Goal: Task Accomplishment & Management: Use online tool/utility

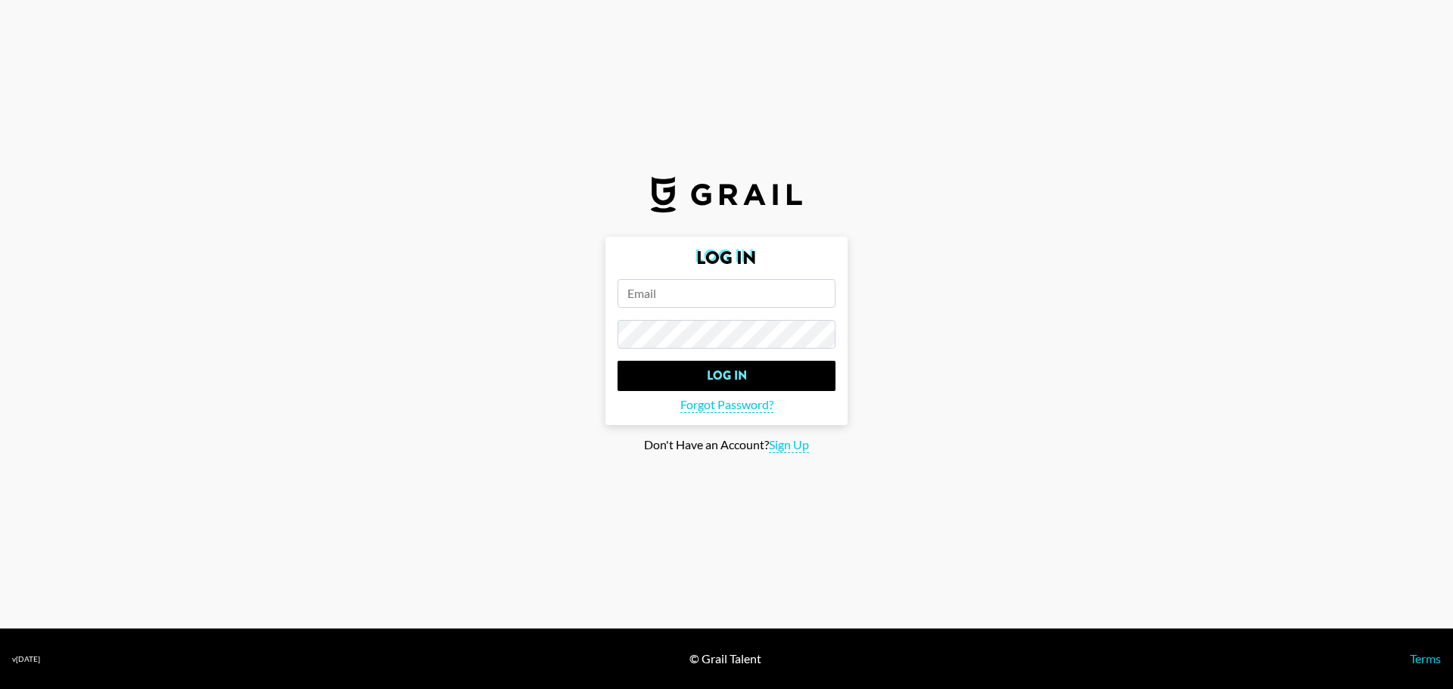
click at [668, 282] on input "email" at bounding box center [727, 293] width 218 height 29
click at [696, 291] on input "email" at bounding box center [727, 293] width 218 height 29
paste input "[EMAIL_ADDRESS][DOMAIN_NAME]"
type input "[EMAIL_ADDRESS][DOMAIN_NAME]"
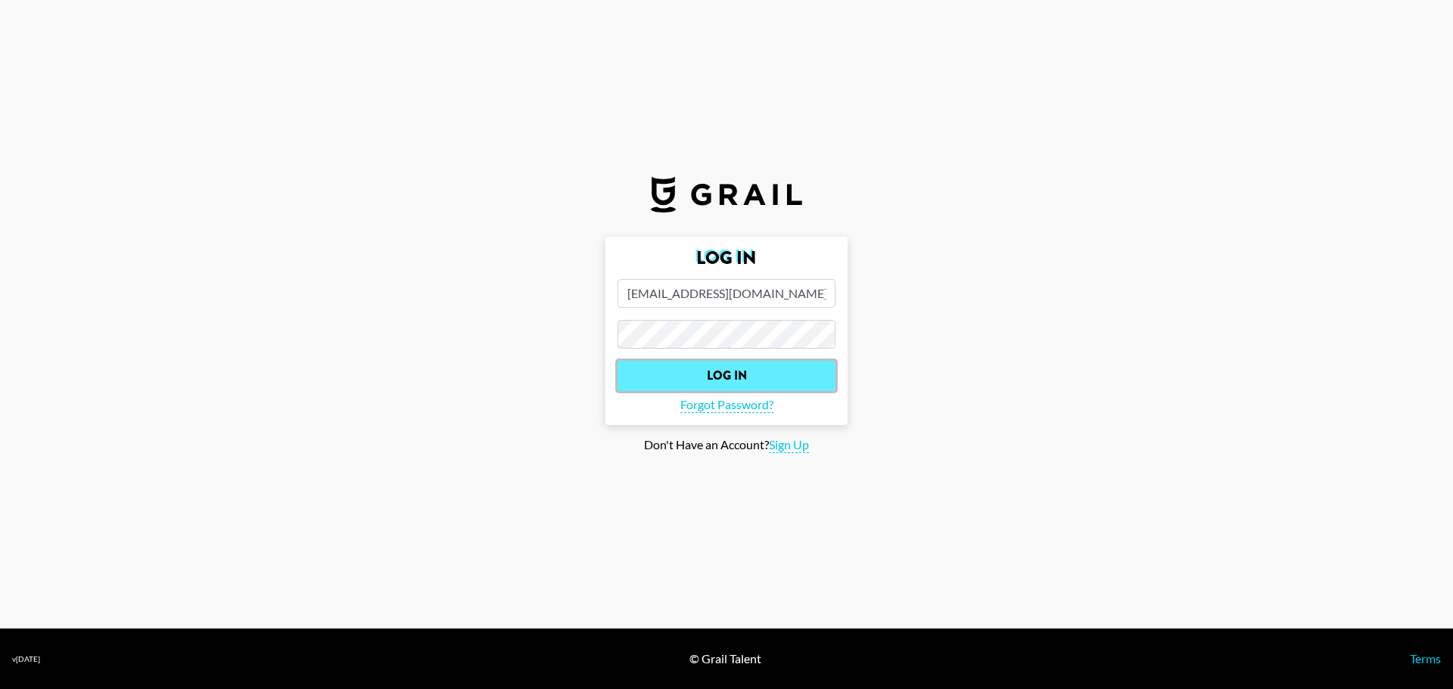
click at [764, 363] on input "Log In" at bounding box center [727, 376] width 218 height 30
click at [795, 363] on input "Log In" at bounding box center [727, 376] width 218 height 30
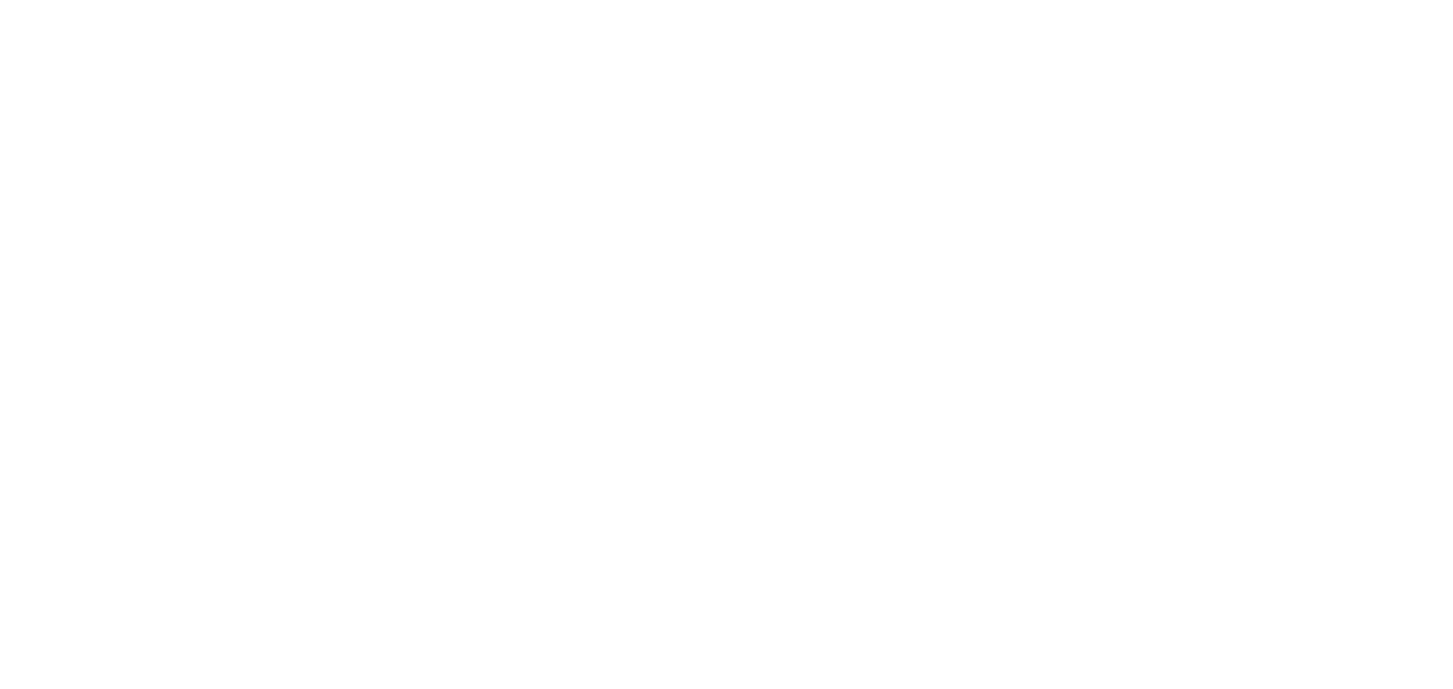
select select "Song"
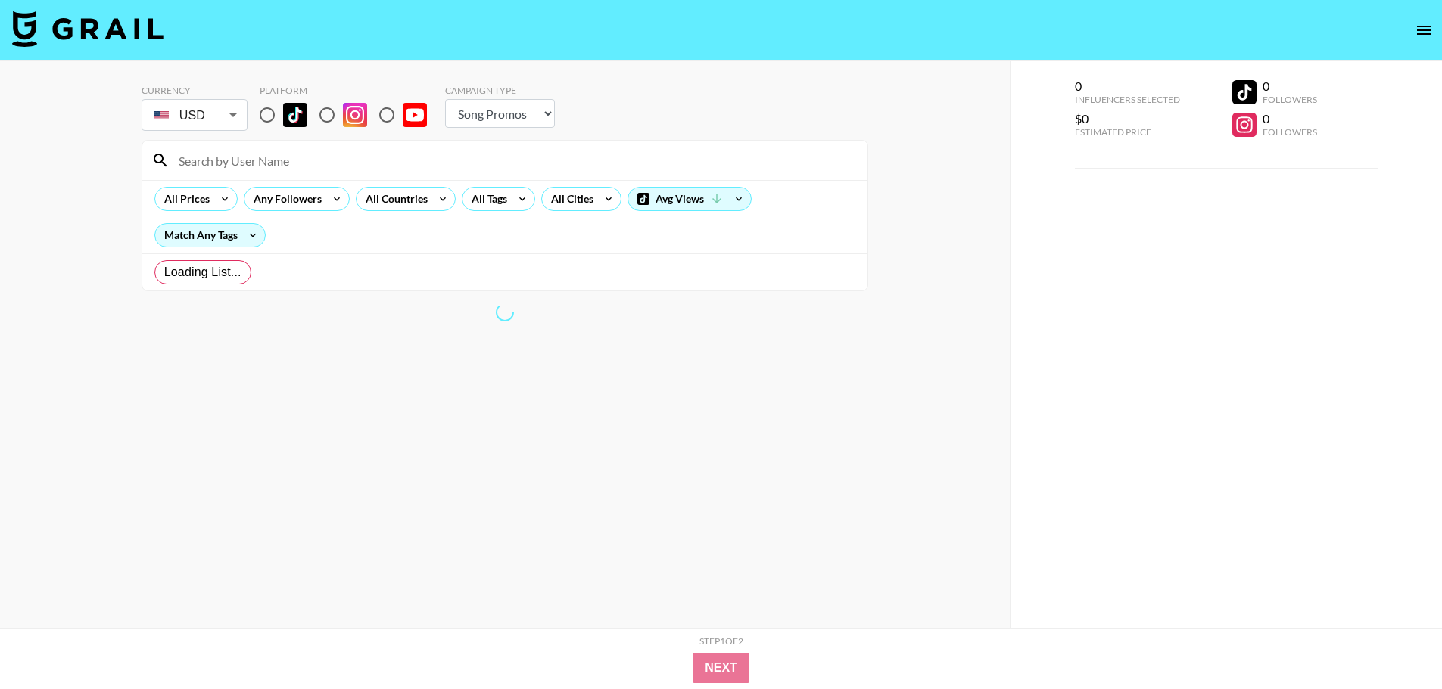
radio input "true"
select select "Brand"
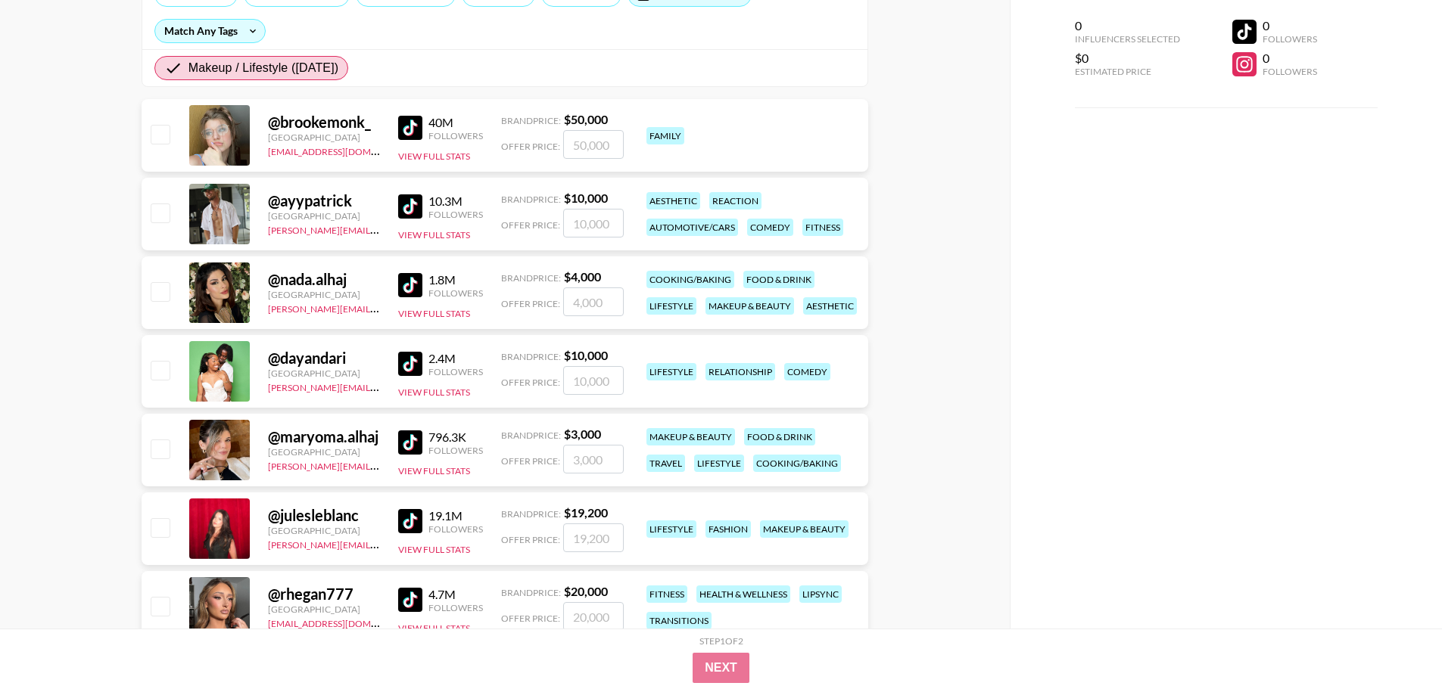
scroll to position [227, 0]
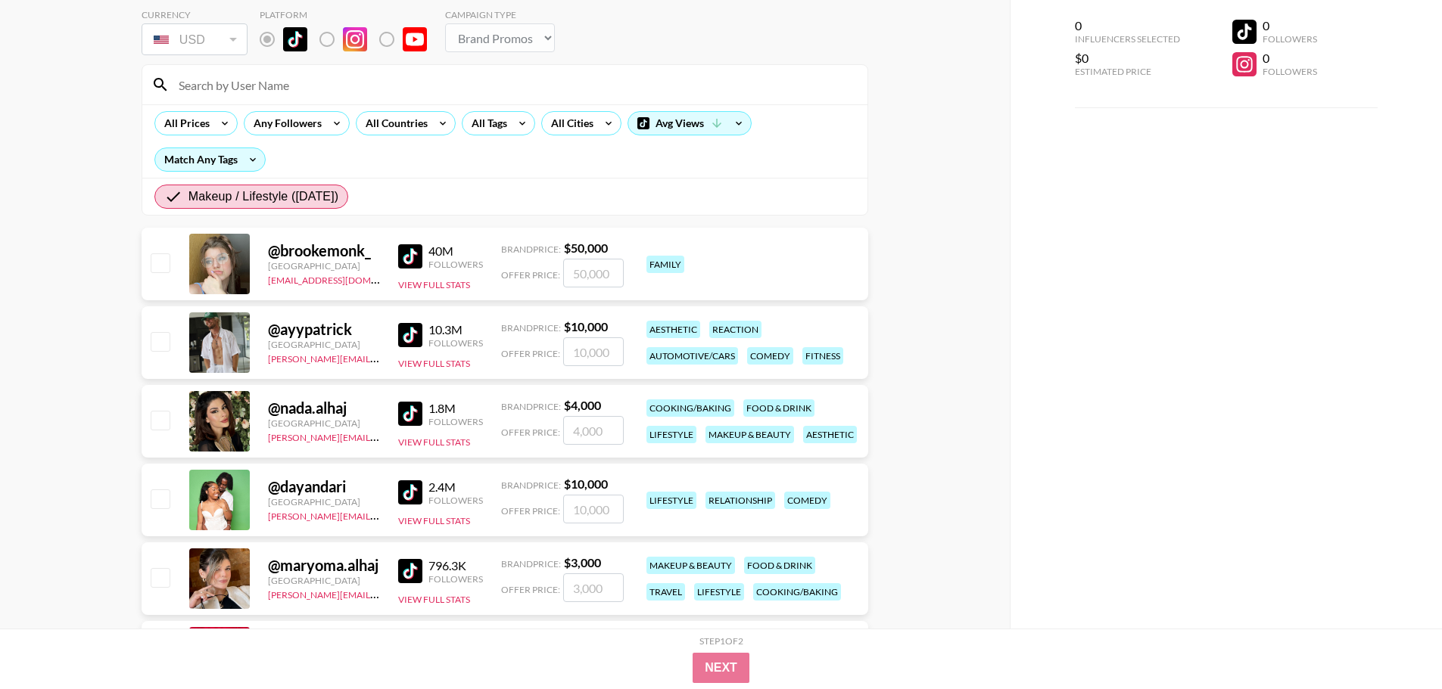
scroll to position [0, 0]
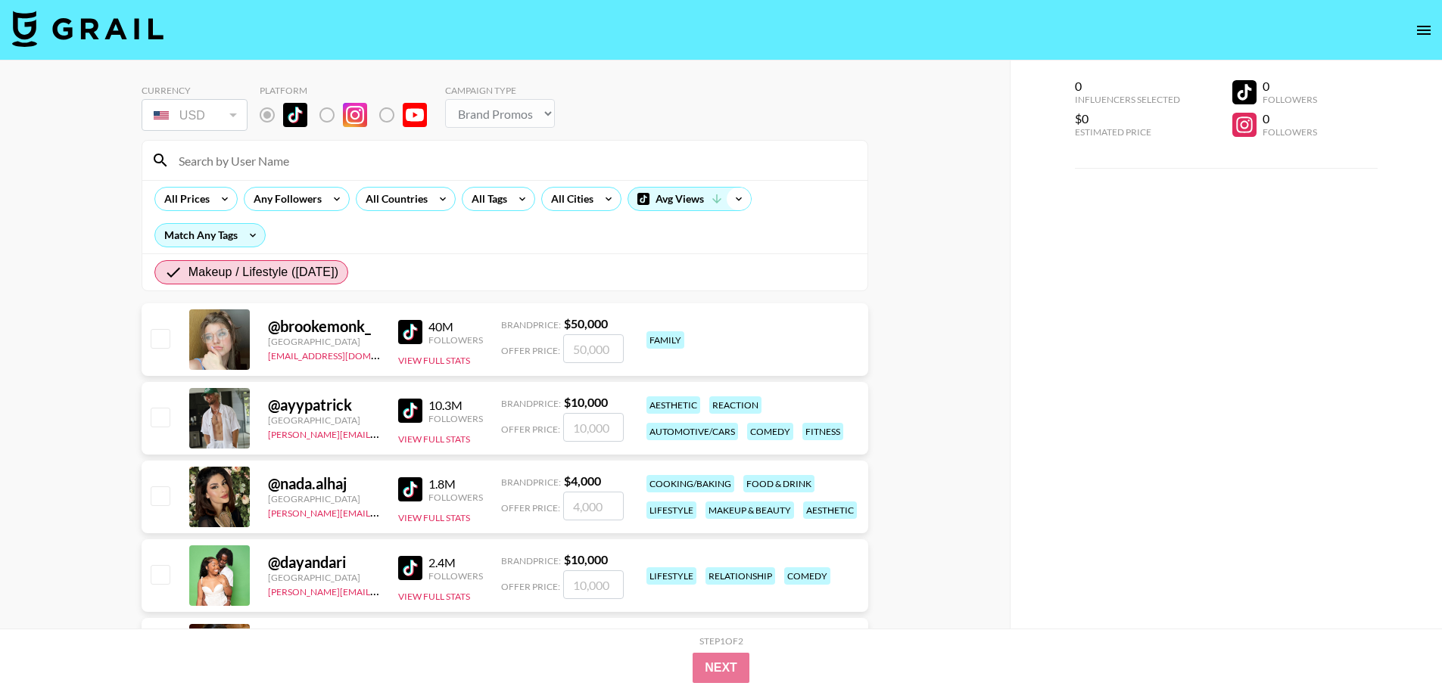
click at [735, 201] on icon at bounding box center [739, 199] width 24 height 23
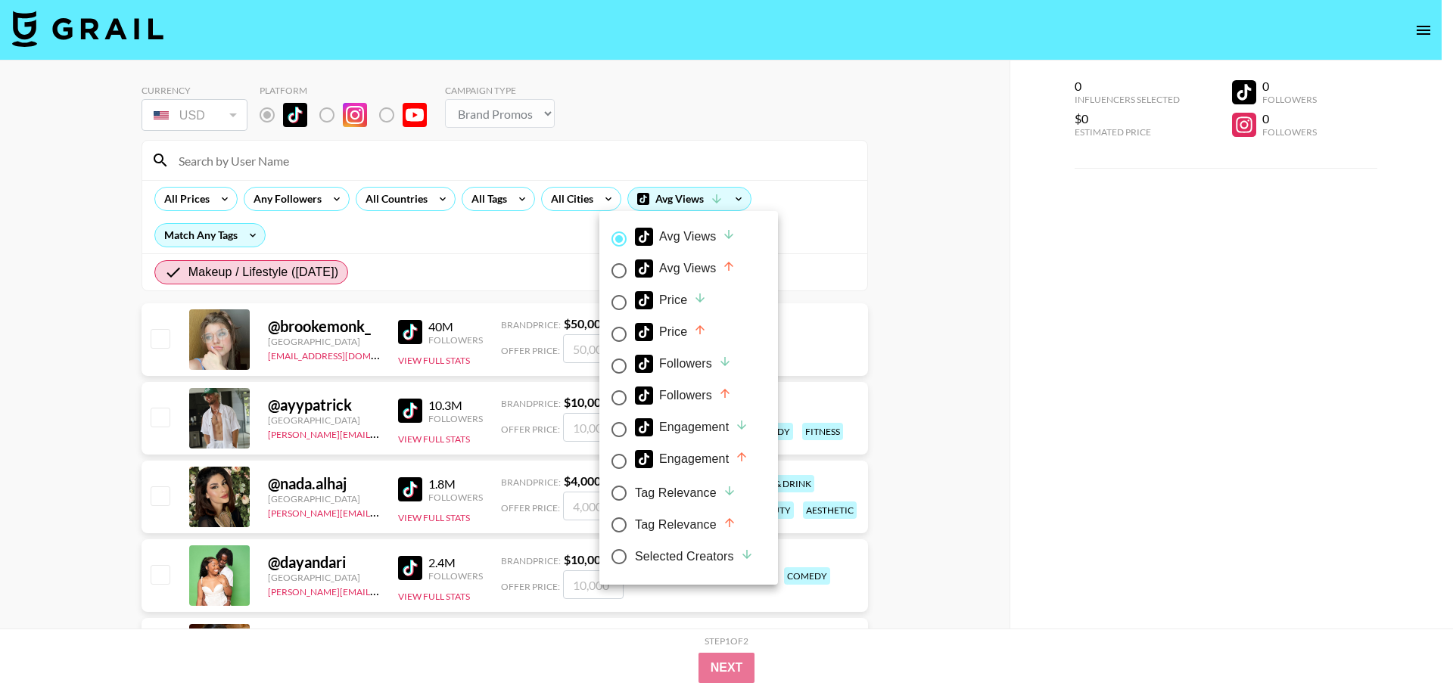
click at [876, 201] on div at bounding box center [726, 344] width 1453 height 689
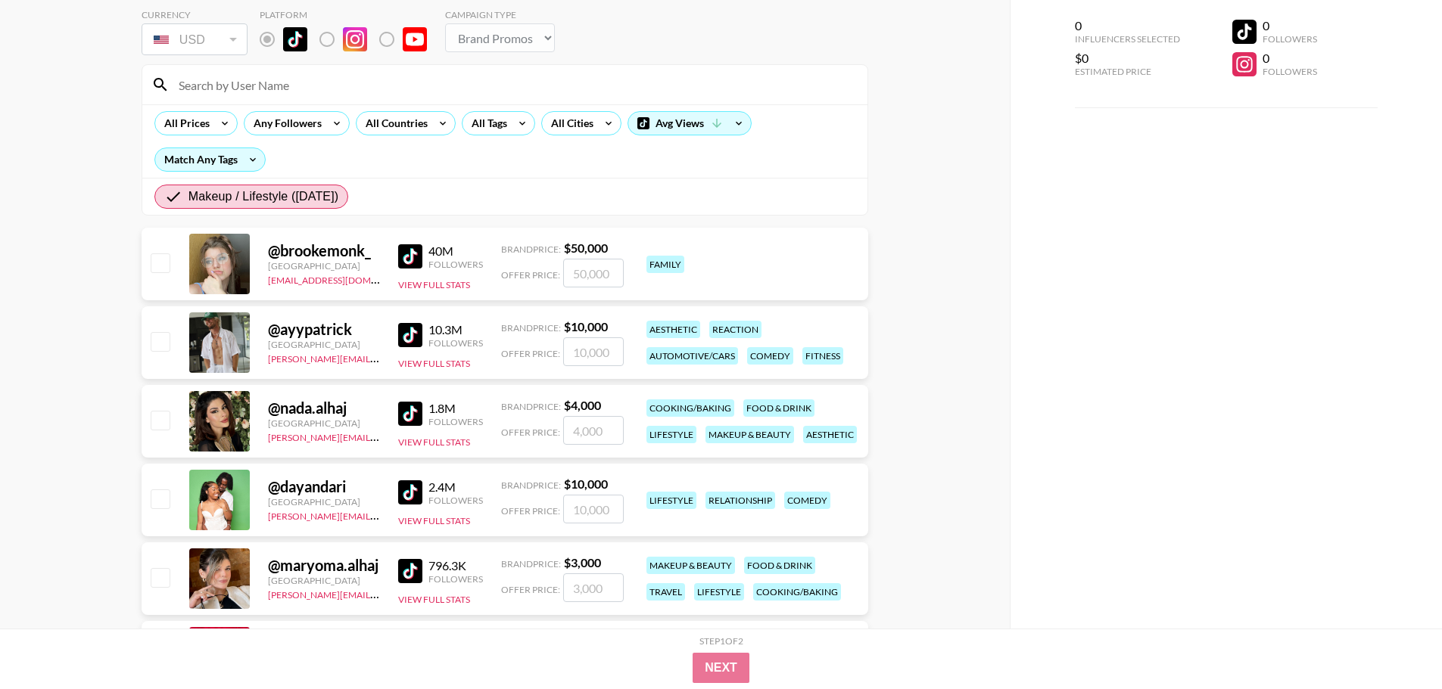
scroll to position [151, 0]
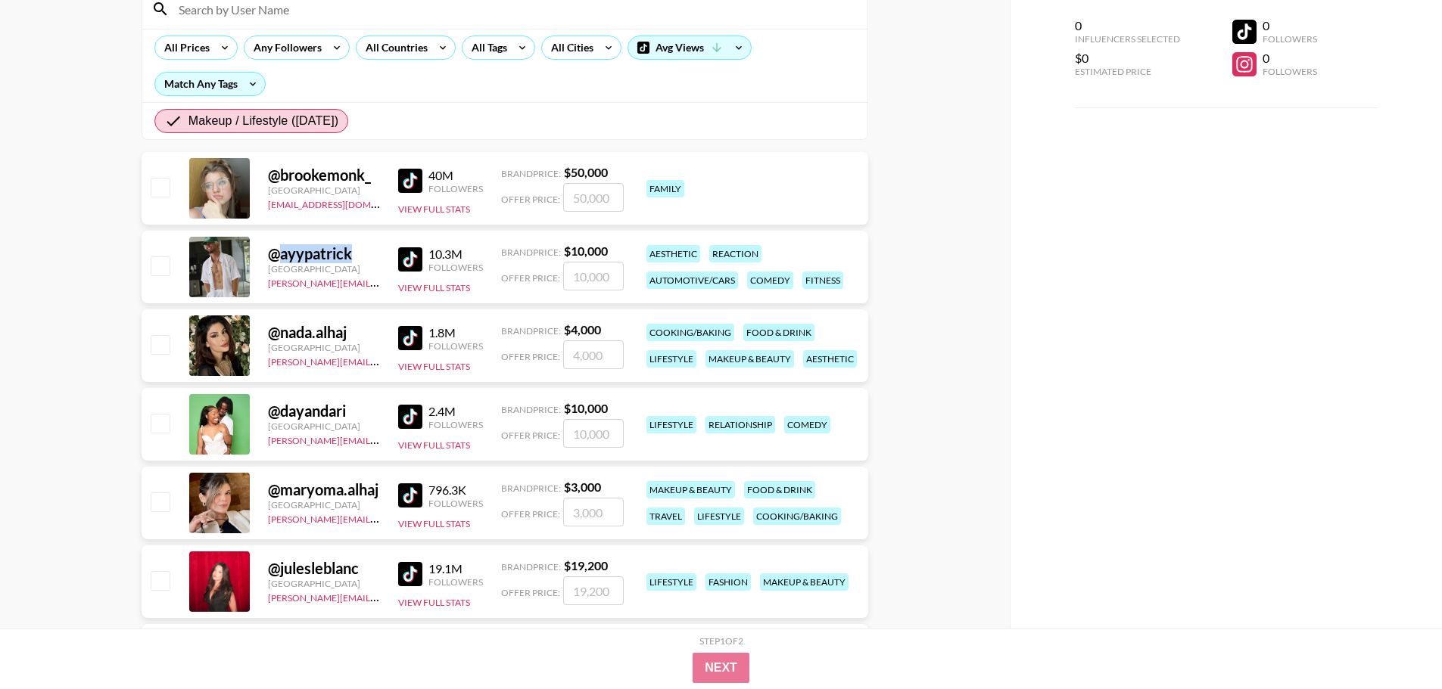
drag, startPoint x: 350, startPoint y: 251, endPoint x: 276, endPoint y: 255, distance: 74.3
click at [276, 255] on div "@ ayypatrick" at bounding box center [324, 253] width 112 height 19
copy div "ayypatrick"
drag, startPoint x: 350, startPoint y: 328, endPoint x: 278, endPoint y: 334, distance: 72.1
click at [278, 334] on div "@ nada.alhaj" at bounding box center [324, 332] width 112 height 19
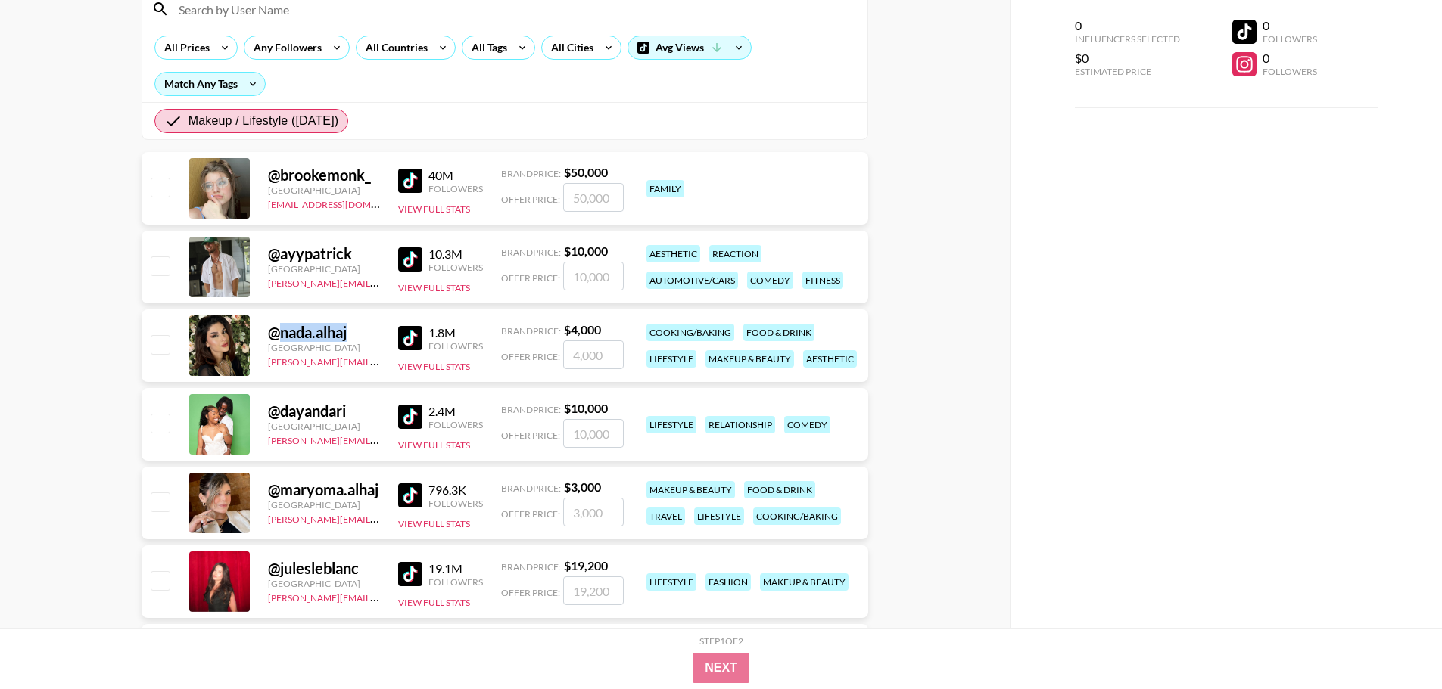
copy div "nada.alhaj"
drag, startPoint x: 348, startPoint y: 412, endPoint x: 280, endPoint y: 413, distance: 68.1
click at [280, 413] on div "@ dayandari" at bounding box center [324, 411] width 112 height 19
copy div "dayandari"
